Goal: Transaction & Acquisition: Obtain resource

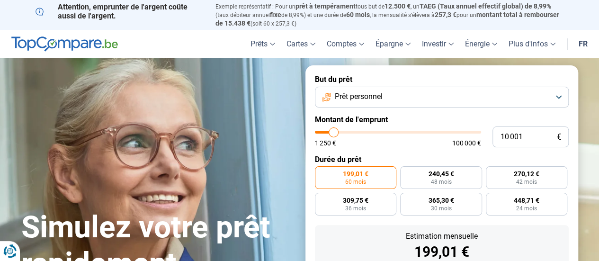
type input "20 750"
type input "20750"
type input "20 500"
type input "20500"
type input "20 250"
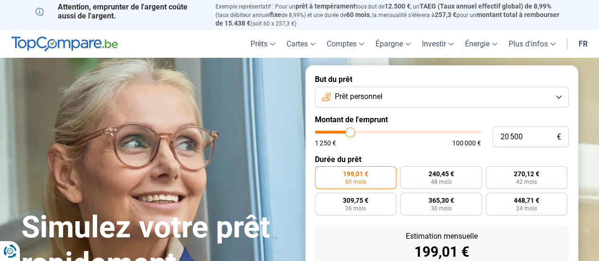
type input "20250"
type input "20 000"
type input "20000"
radio input "false"
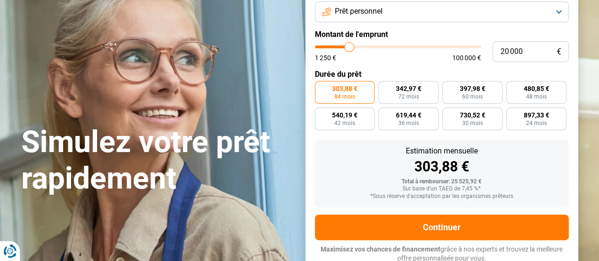
scroll to position [89, 0]
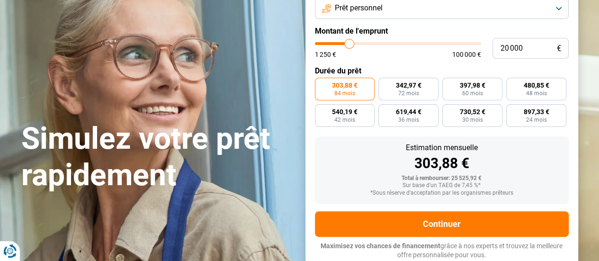
type input "100 000"
drag, startPoint x: 350, startPoint y: 134, endPoint x: 540, endPoint y: 169, distance: 194.1
type input "100000"
click at [481, 45] on input "range" at bounding box center [398, 43] width 166 height 3
radio input "false"
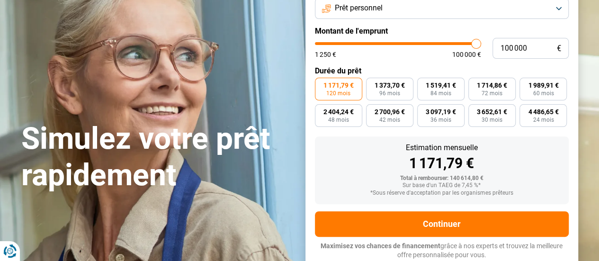
type input "30 500"
type input "30500"
click at [366, 44] on input "range" at bounding box center [398, 43] width 166 height 3
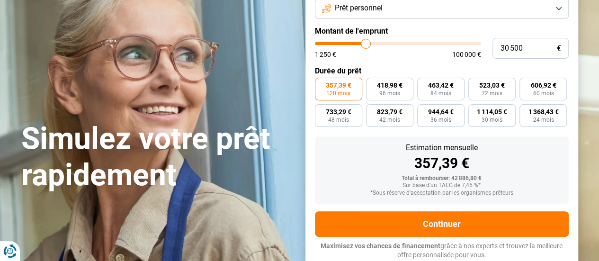
type input "18 250"
type input "18250"
click at [346, 45] on input "range" at bounding box center [398, 43] width 166 height 3
radio input "true"
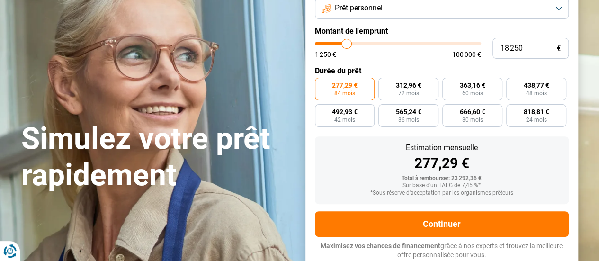
type input "3 250"
type input "3250"
type input "3 000"
type input "3000"
click at [323, 45] on input "range" at bounding box center [398, 43] width 166 height 3
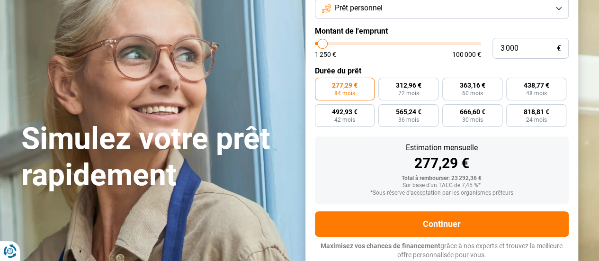
radio input "true"
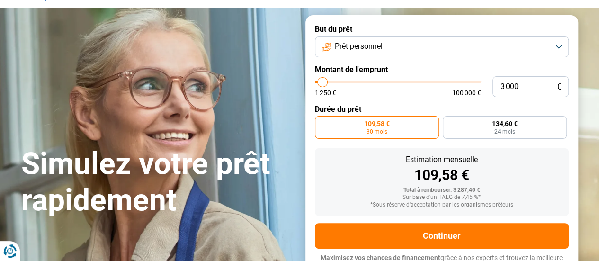
scroll to position [74, 0]
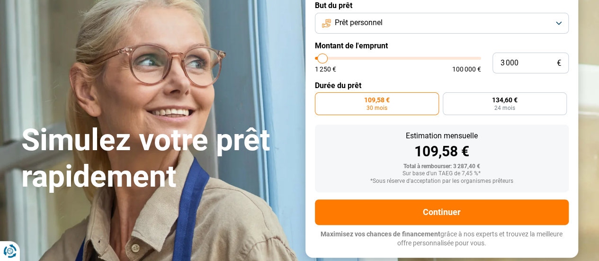
type input "2 750"
type input "2750"
type input "3 000"
type input "3000"
type input "3 250"
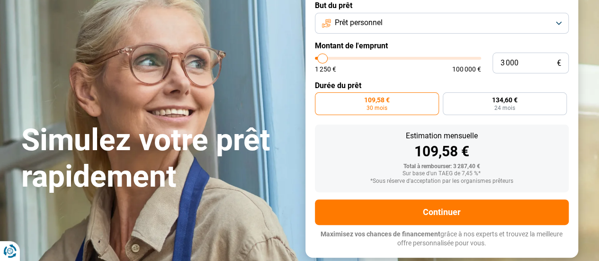
type input "3250"
type input "3 500"
type input "3500"
type input "3 750"
type input "3750"
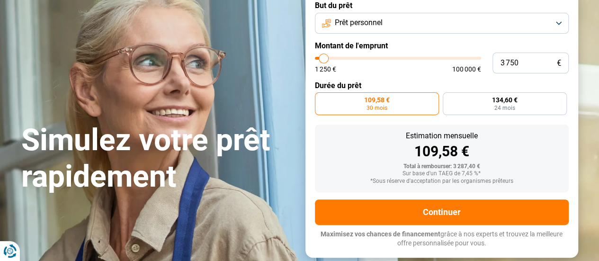
click at [324, 60] on input "range" at bounding box center [398, 58] width 166 height 3
radio input "false"
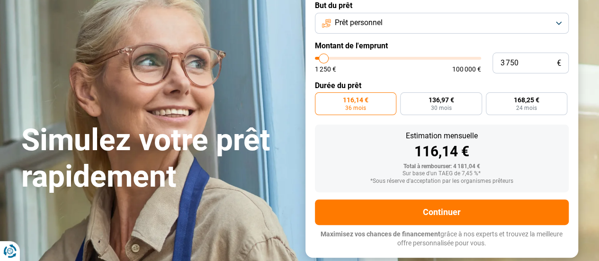
scroll to position [62, 0]
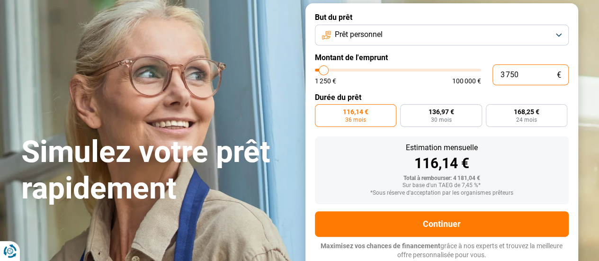
click at [509, 74] on input "3 750" at bounding box center [531, 74] width 76 height 21
type input "350"
type input "1250"
type input "1 250"
type input "1250"
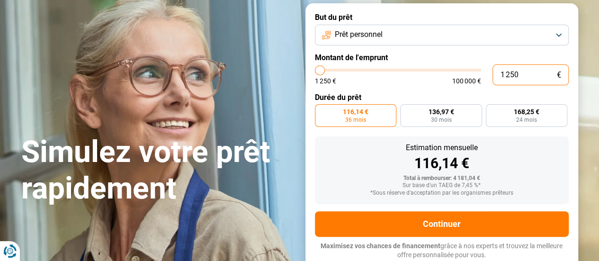
radio input "true"
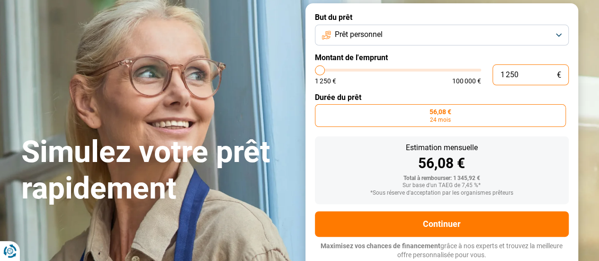
type input "125"
type input "1250"
type input "12"
type input "1250"
type input "1"
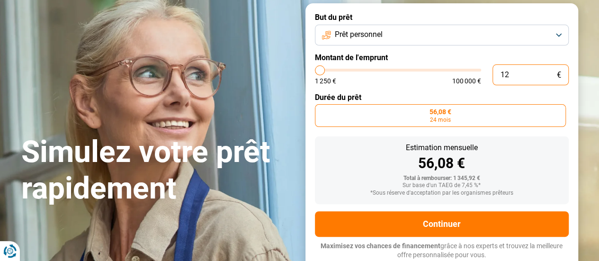
type input "1250"
type input "0"
type input "1250"
type input "1 250"
type input "1250"
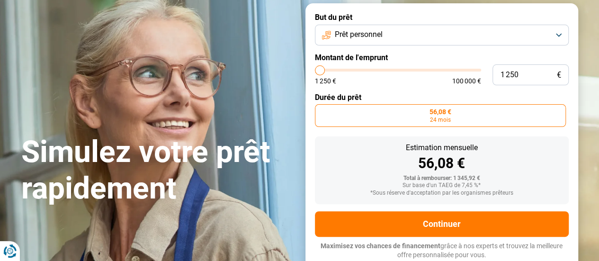
type input "1 500"
type input "1500"
type input "1 750"
type input "1750"
type input "2 000"
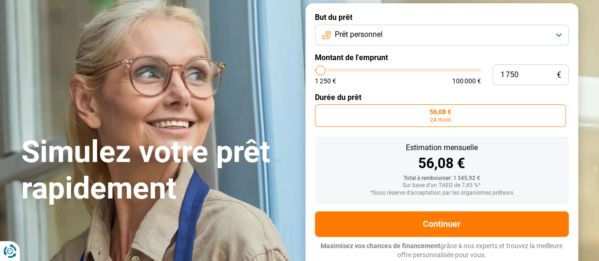
type input "2000"
type input "2 250"
type input "2250"
type input "2 500"
type input "2500"
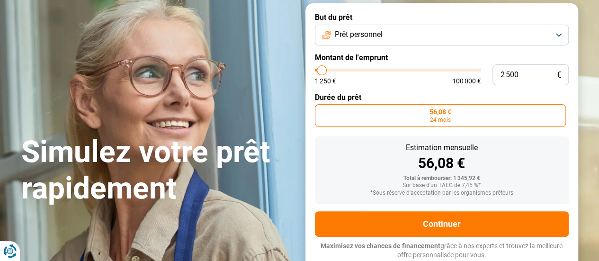
type input "2 750"
type input "2750"
type input "3 000"
type input "3000"
type input "3 250"
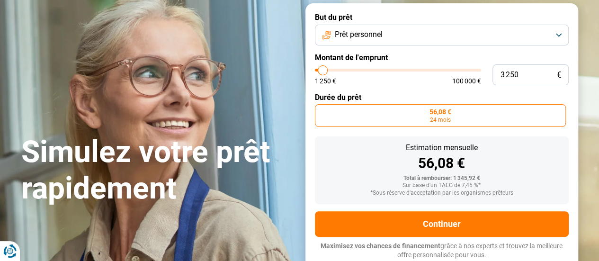
type input "3250"
click at [323, 71] on input "range" at bounding box center [398, 70] width 166 height 3
radio input "false"
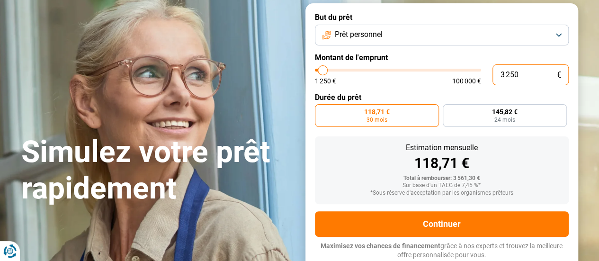
click at [509, 76] on input "3 250" at bounding box center [531, 74] width 76 height 21
type input "350"
type input "1250"
type input "3 504"
type input "3500"
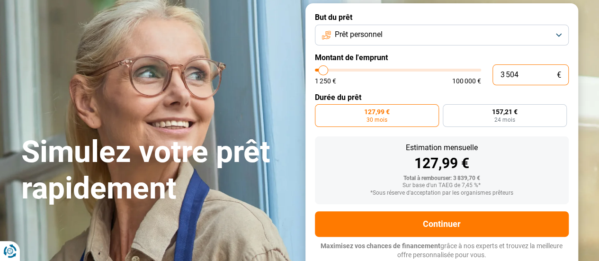
type input "34 504"
type input "34500"
radio input "false"
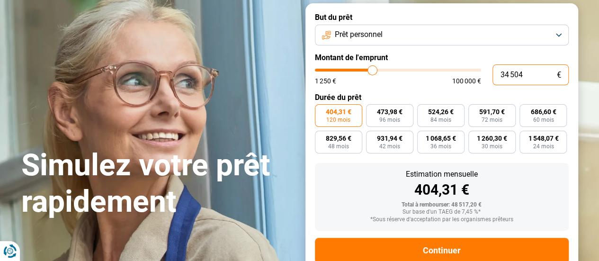
click at [524, 75] on input "34 504" at bounding box center [531, 74] width 76 height 21
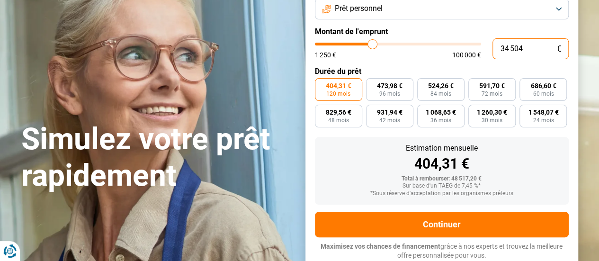
type input "3 450"
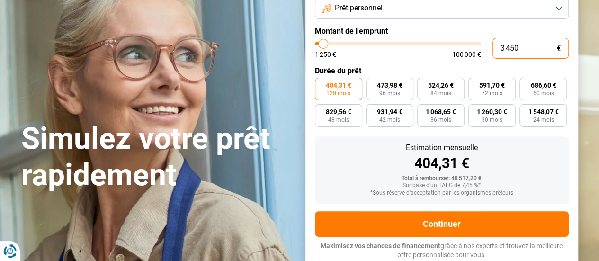
type input "3500"
radio input "true"
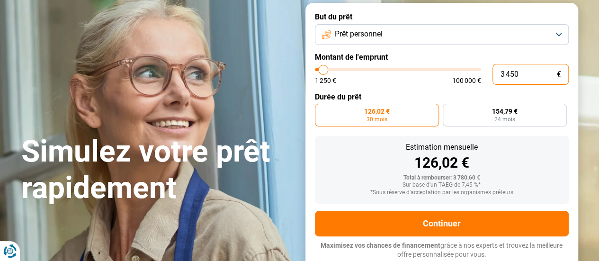
scroll to position [62, 0]
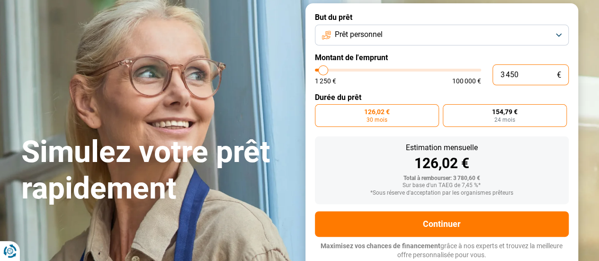
type input "3 450"
click at [512, 120] on span "24 mois" at bounding box center [504, 120] width 21 height 6
click at [449, 110] on input "154,79 € 24 mois" at bounding box center [446, 107] width 6 height 6
radio input "true"
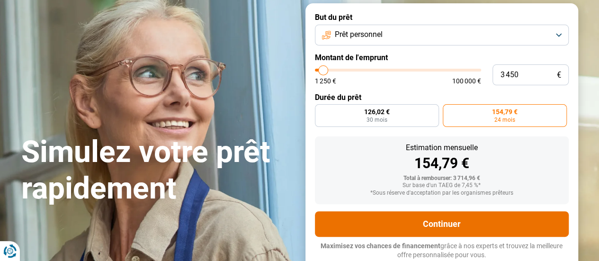
click at [448, 221] on button "Continuer" at bounding box center [442, 224] width 254 height 26
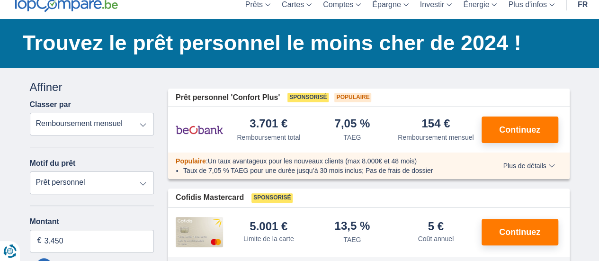
scroll to position [2, 0]
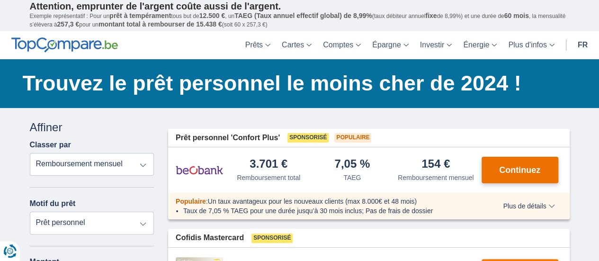
click at [516, 170] on span "Continuez" at bounding box center [519, 170] width 41 height 9
